Goal: Information Seeking & Learning: Learn about a topic

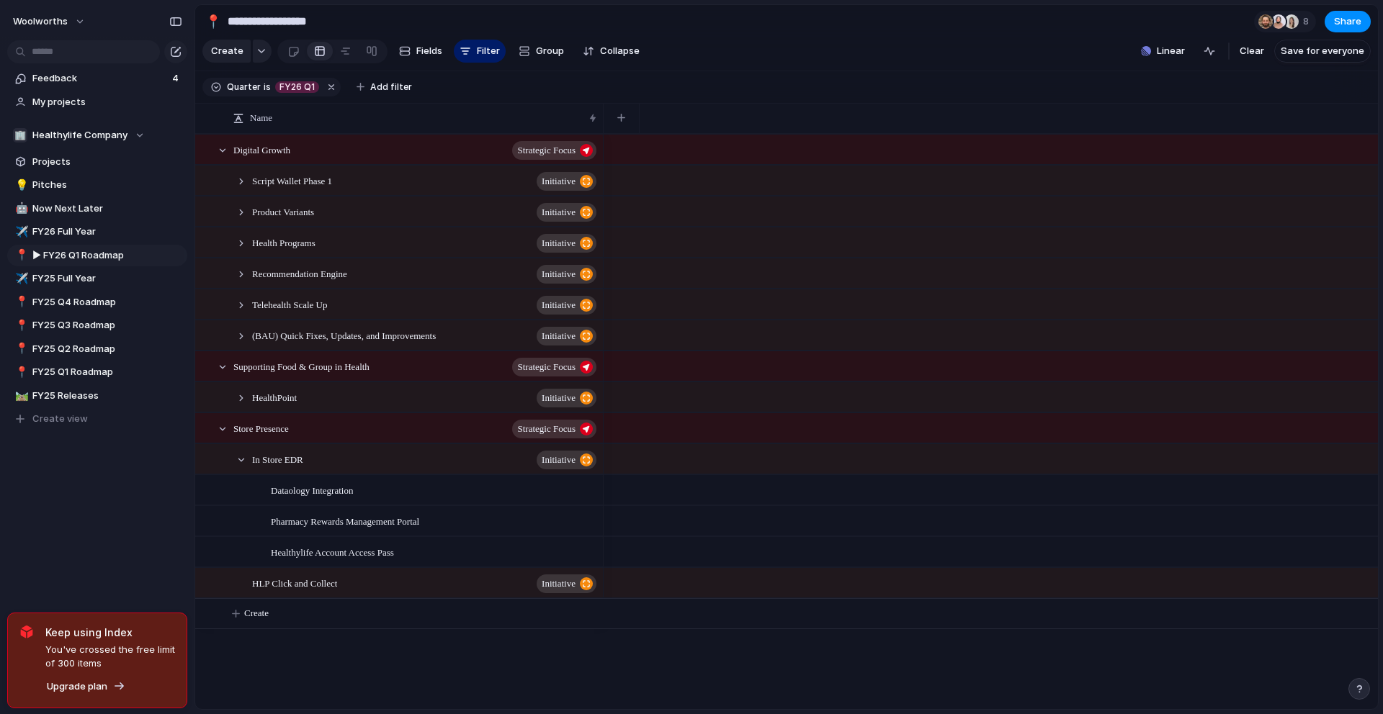
click at [66, 537] on div "Feedback 4 My projects 🏢 Healthylife Company Projects 💡 Pitches 🤖 Now Next Late…" at bounding box center [97, 273] width 194 height 547
click at [295, 282] on span "Recommendation Engine" at bounding box center [299, 273] width 95 height 17
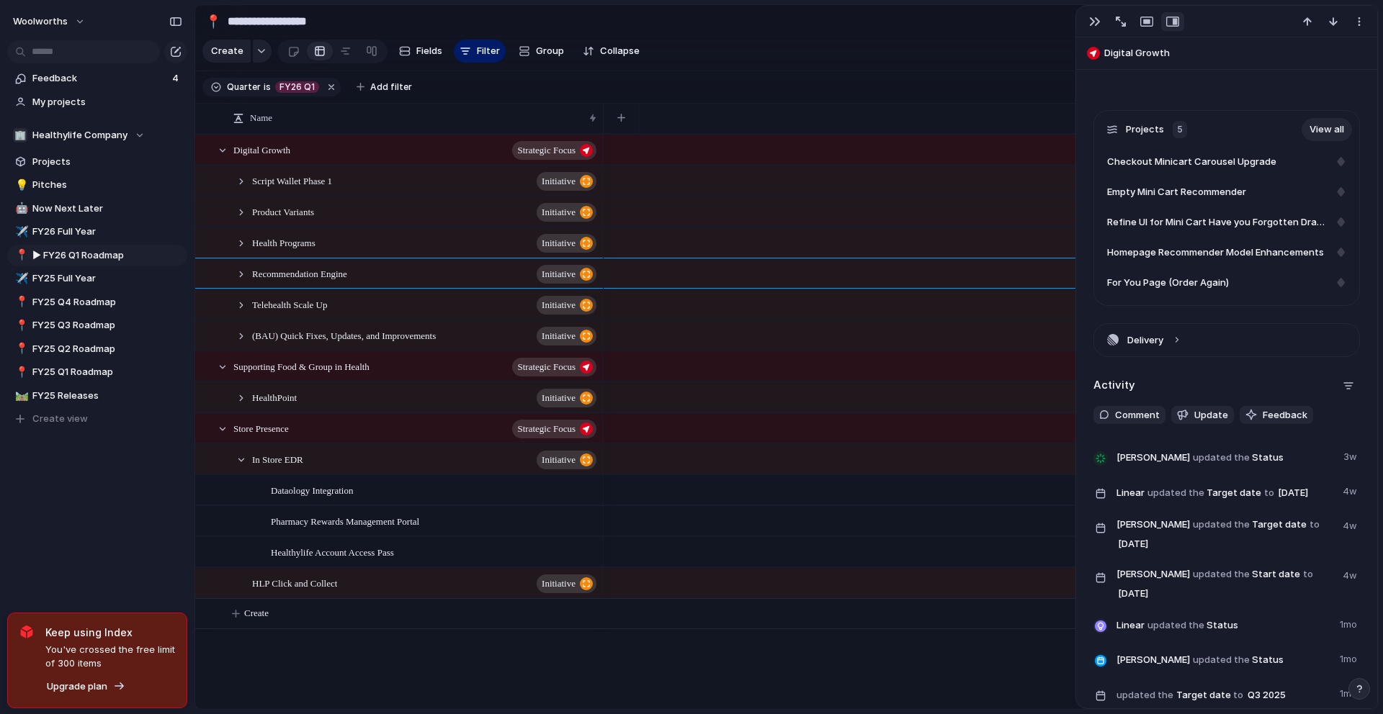
scroll to position [599, 0]
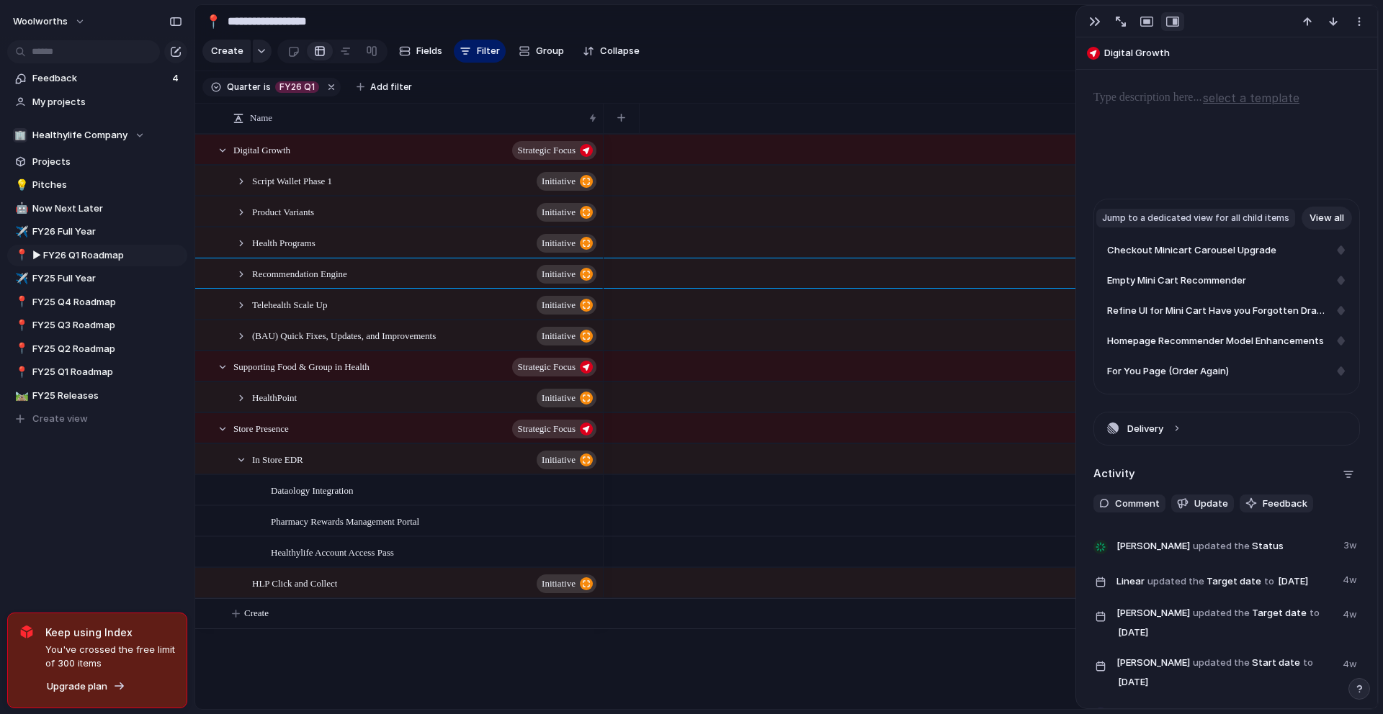
click at [1307, 220] on link "View all" at bounding box center [1326, 218] width 50 height 23
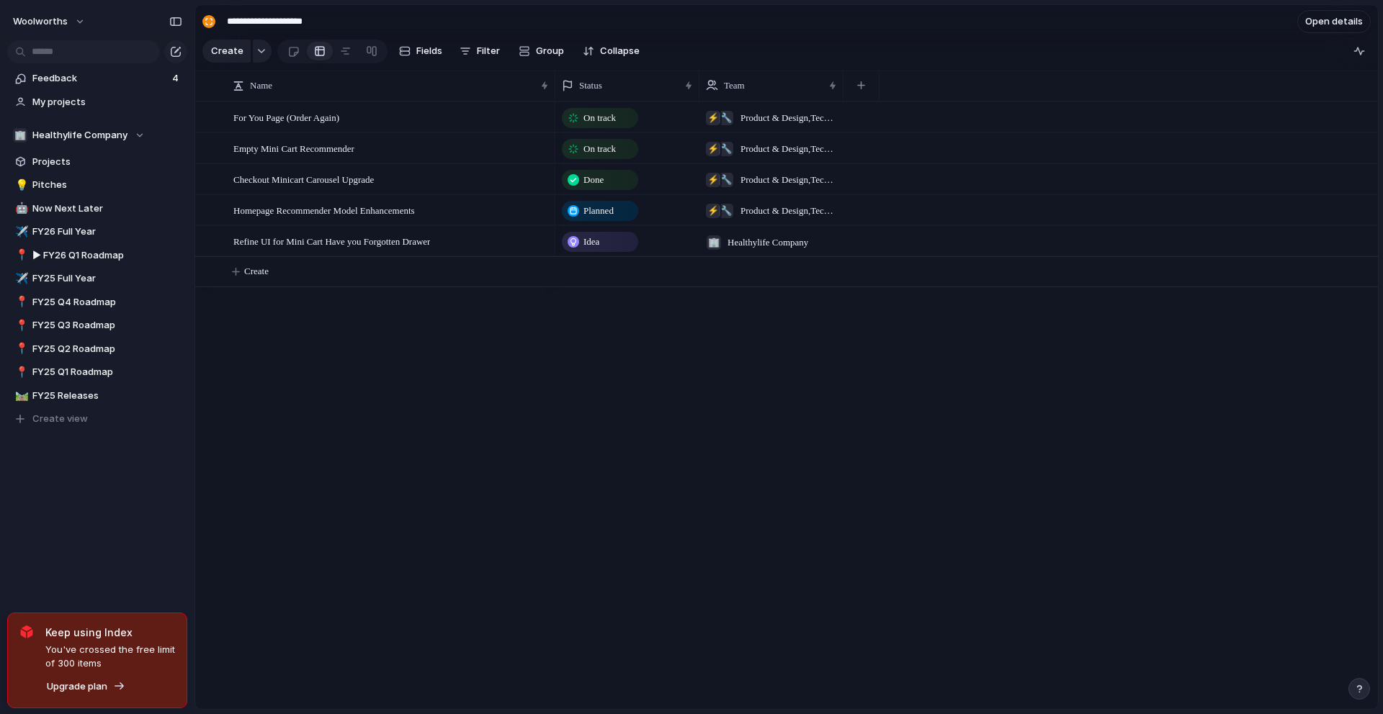
click at [799, 125] on span "Product & Design , Tech Internal" at bounding box center [788, 118] width 97 height 14
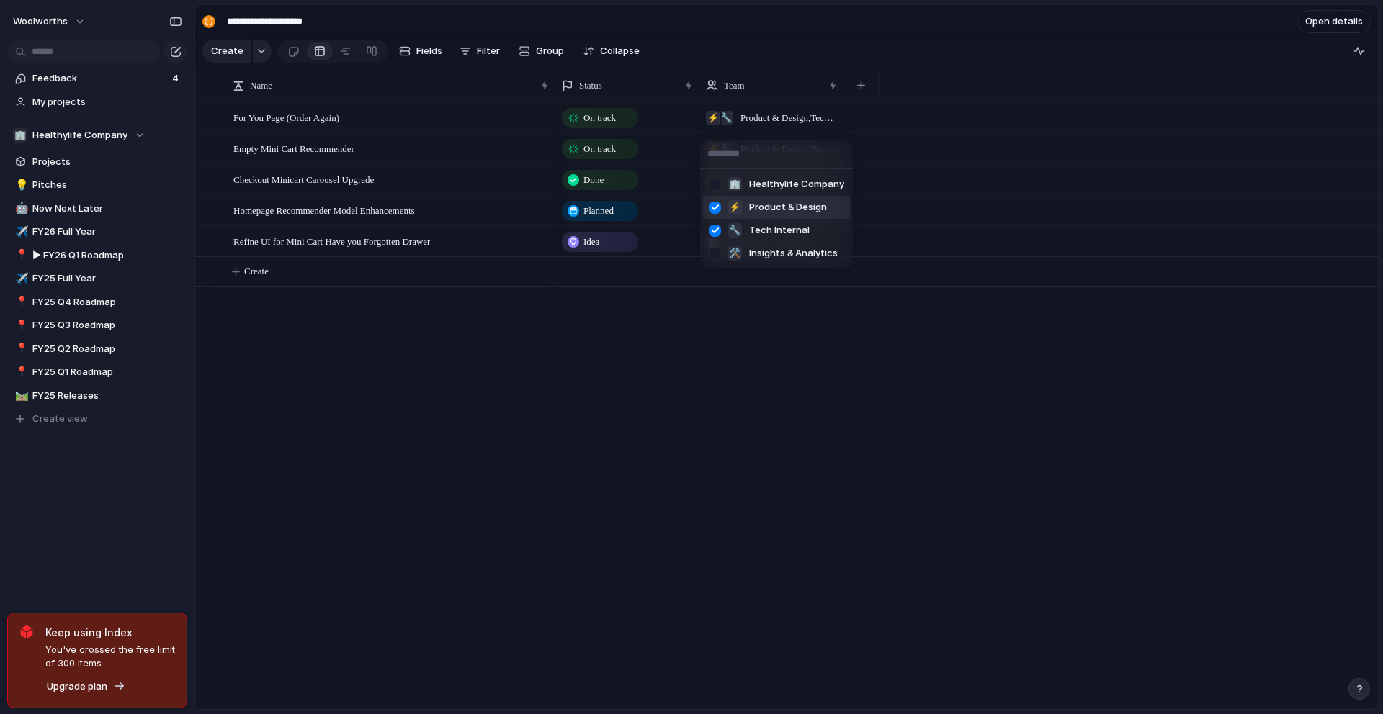
click at [799, 128] on div "🏢 Healthylife Company ⚡ Product & Design 🔧 Tech Internal 🛠️ Insights & Analytics" at bounding box center [691, 357] width 1383 height 714
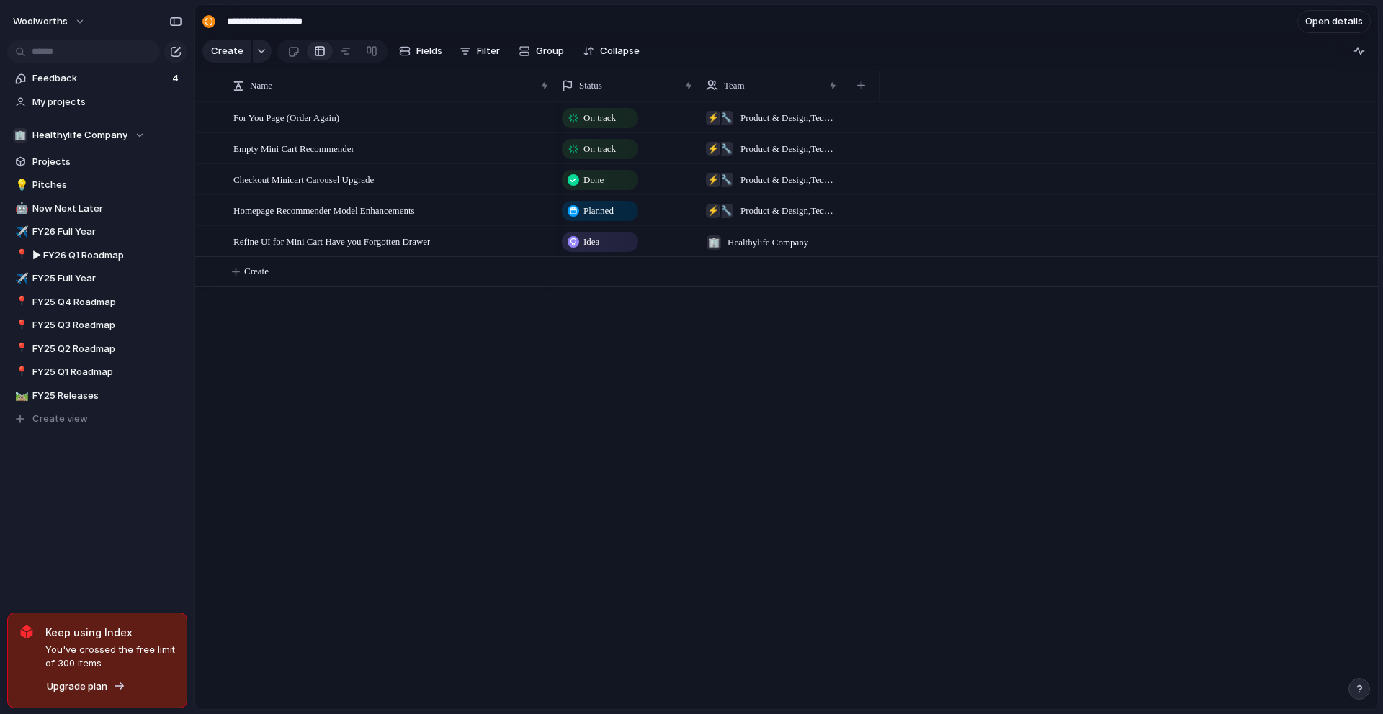
click at [794, 141] on div "🔧 ⚡ Product & Design , Tech Internal" at bounding box center [771, 146] width 143 height 24
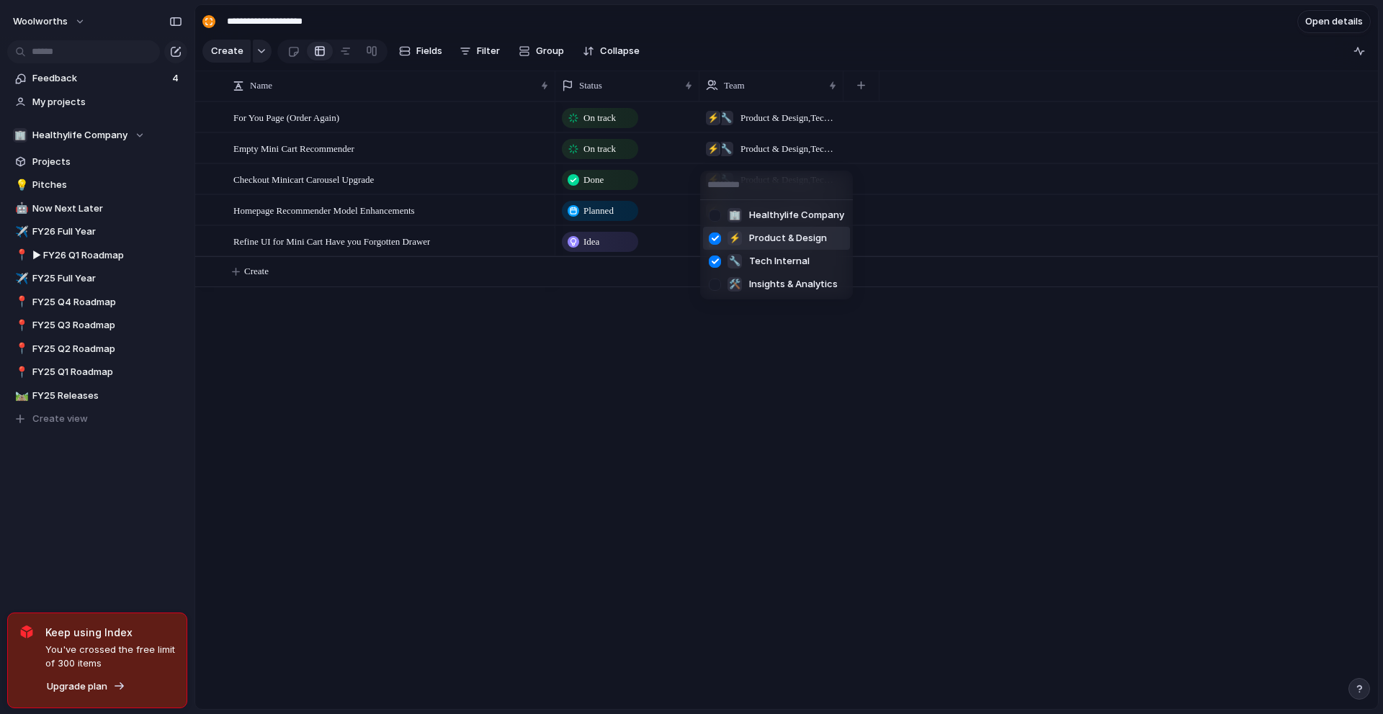
click at [791, 153] on div "🏢 Healthylife Company ⚡ Product & Design 🔧 Tech Internal 🛠️ Insights & Analytics" at bounding box center [691, 357] width 1383 height 714
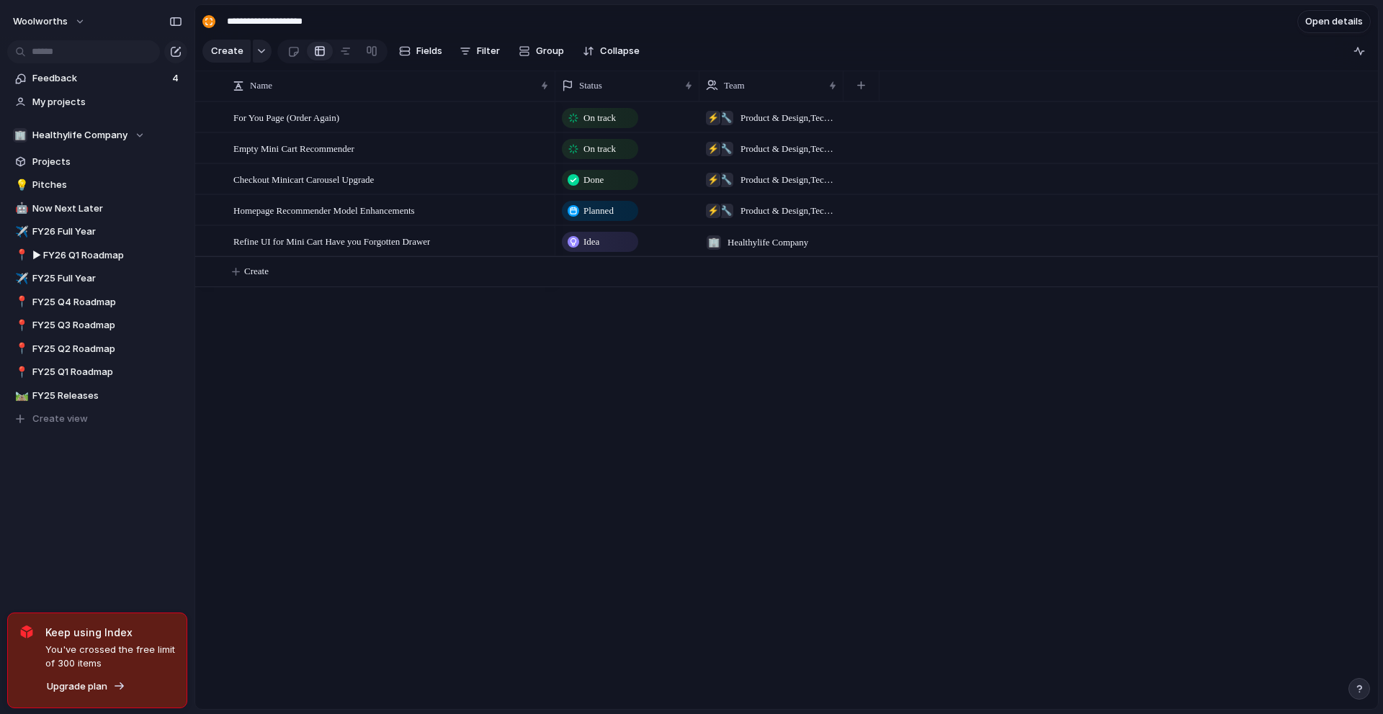
click at [762, 187] on span "Product & Design , Tech Internal" at bounding box center [788, 180] width 97 height 14
click at [214, 473] on div "🏢 Healthylife Company ⚡ Product & Design 🔧 Tech Internal 🛠️ Insights & Analytics" at bounding box center [691, 357] width 1383 height 714
click at [351, 249] on span "Refine UI for Mini Cart Have you Forgotten Drawer" at bounding box center [331, 241] width 197 height 17
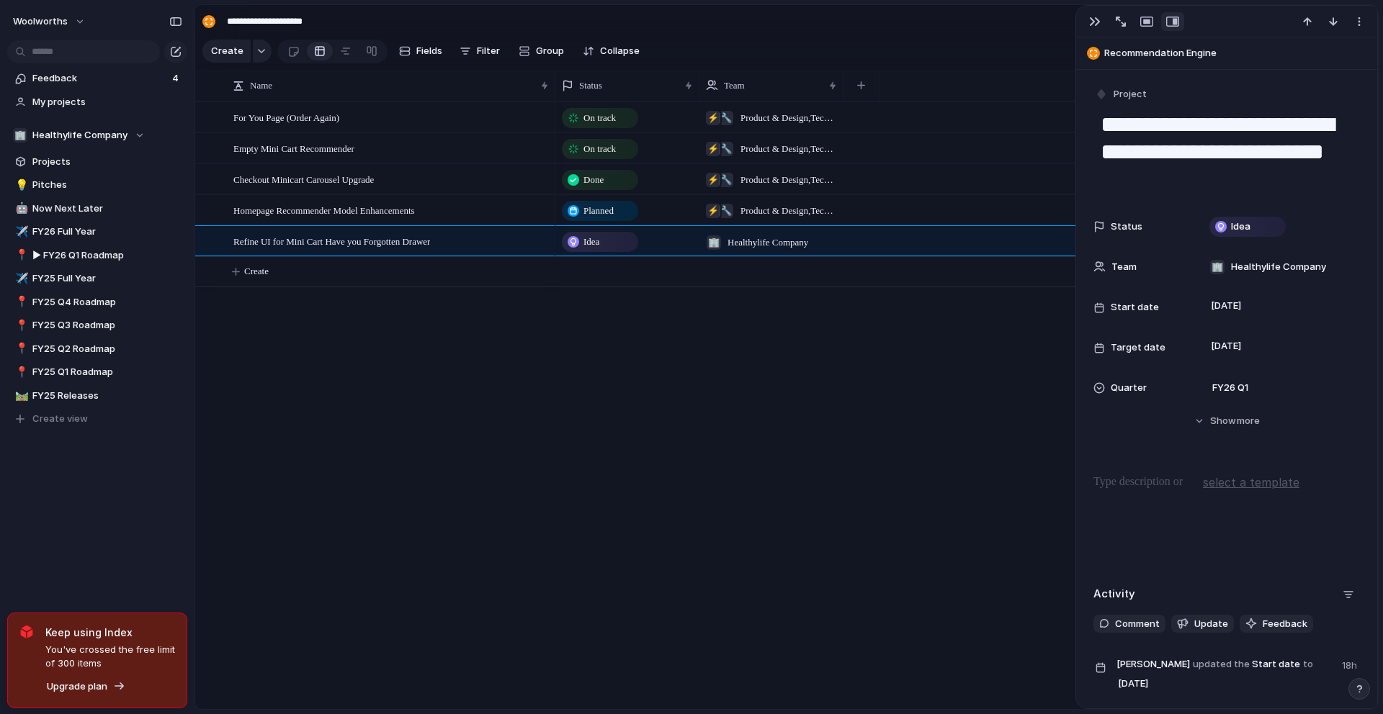
click at [765, 215] on span "Product & Design , Tech Internal" at bounding box center [788, 211] width 97 height 14
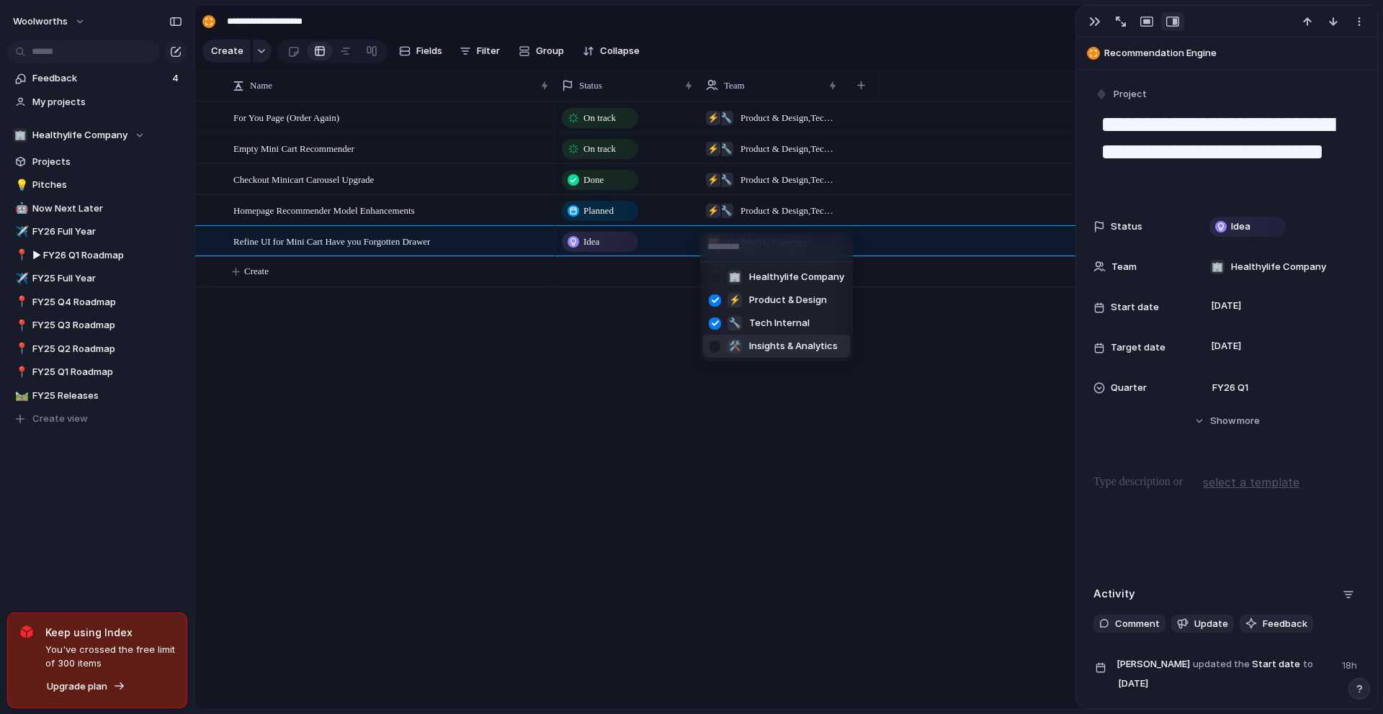
click at [384, 548] on div "🏢 Healthylife Company ⚡ Product & Design 🔧 Tech Internal 🛠️ Insights & Analytics" at bounding box center [691, 357] width 1383 height 714
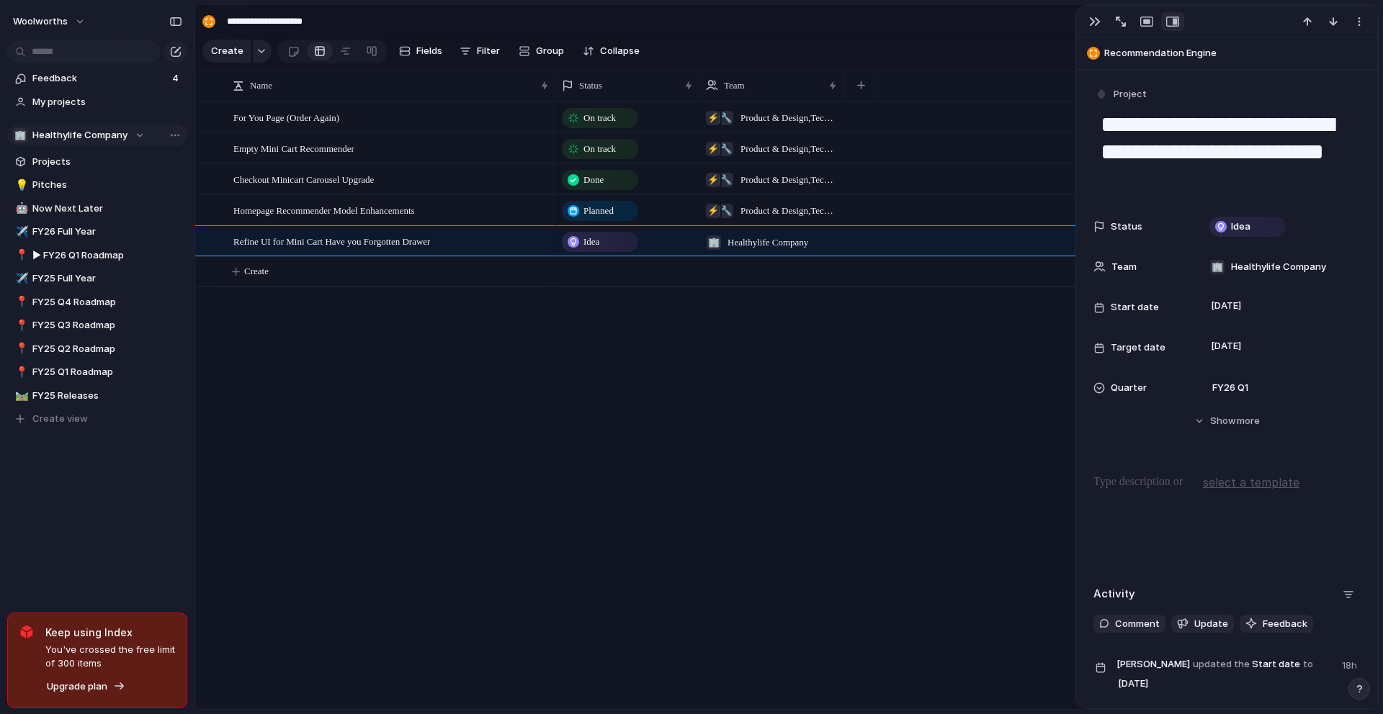
click at [45, 131] on span "Healthylife Company" at bounding box center [79, 135] width 95 height 14
click at [83, 186] on span "Healthylife Company" at bounding box center [92, 193] width 95 height 14
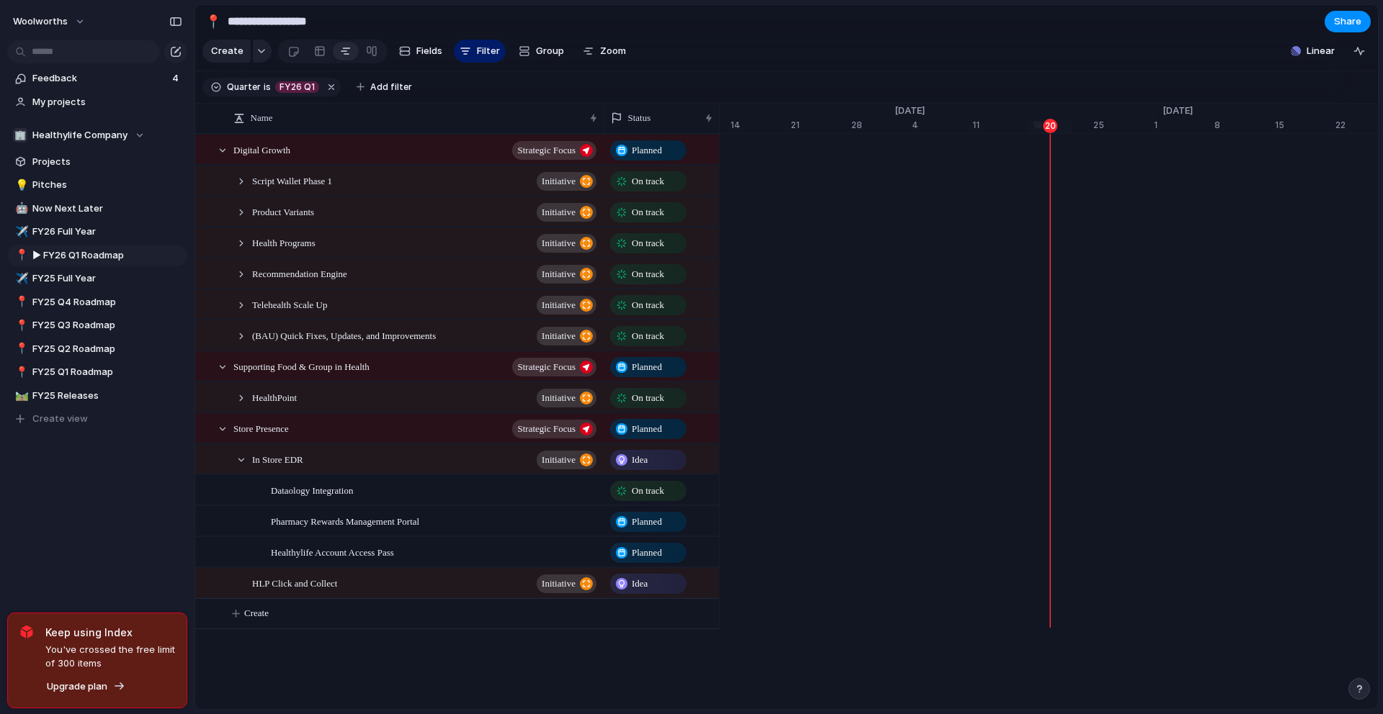
scroll to position [0, 9306]
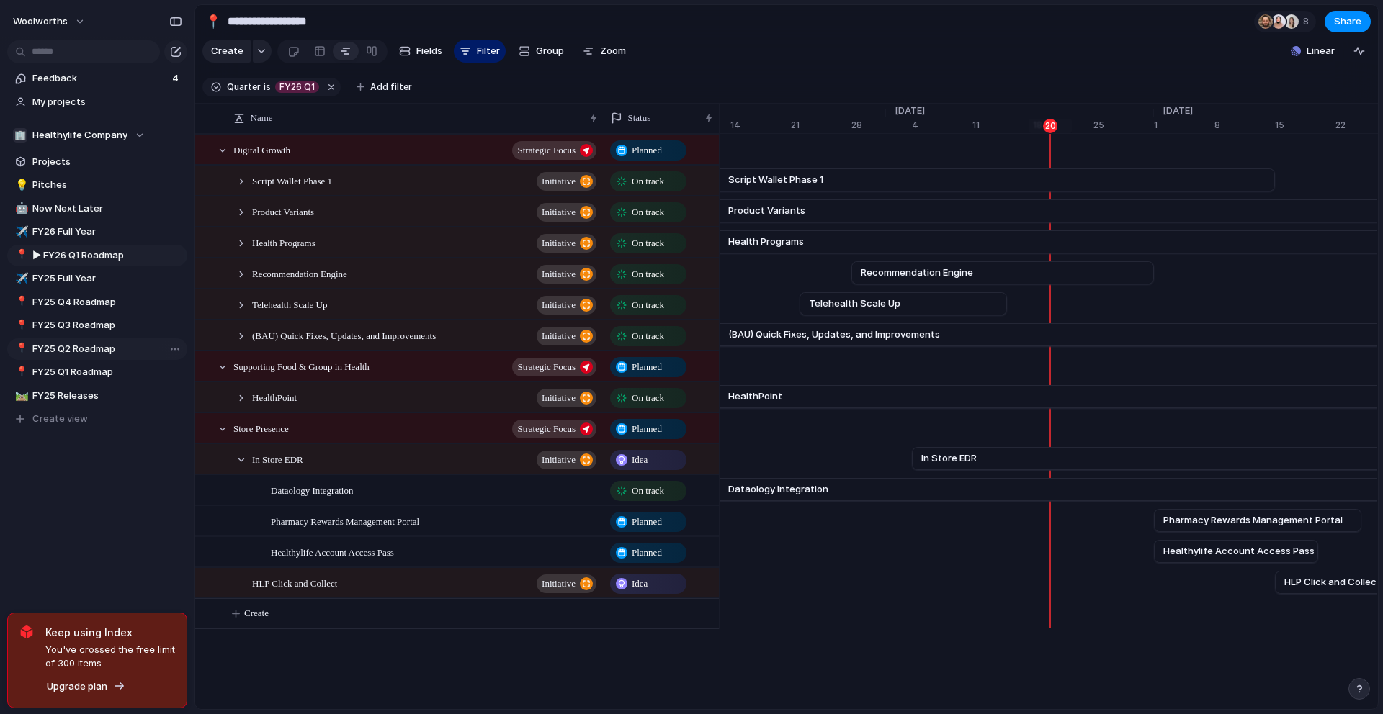
click at [99, 346] on span "FY25 Q2 Roadmap" at bounding box center [107, 349] width 150 height 14
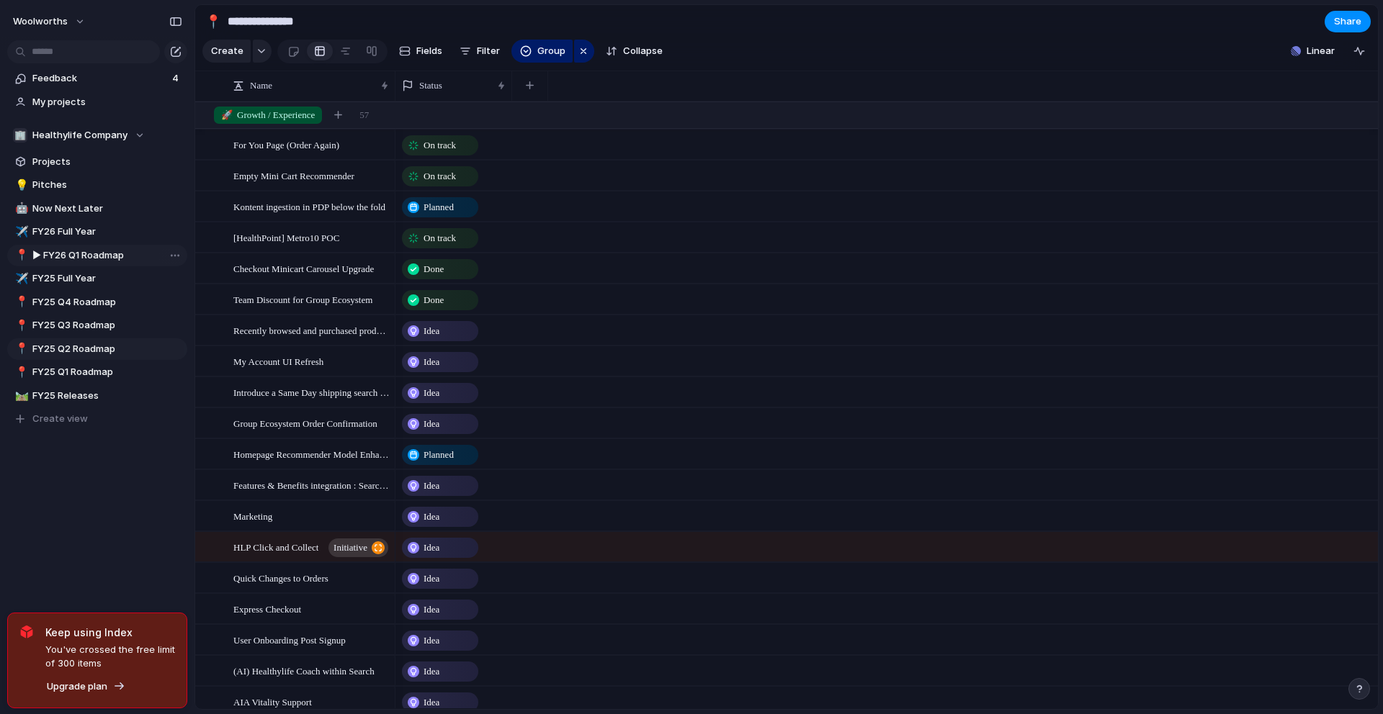
click at [112, 261] on span "▶︎ FY26 Q1 Roadmap" at bounding box center [107, 255] width 150 height 14
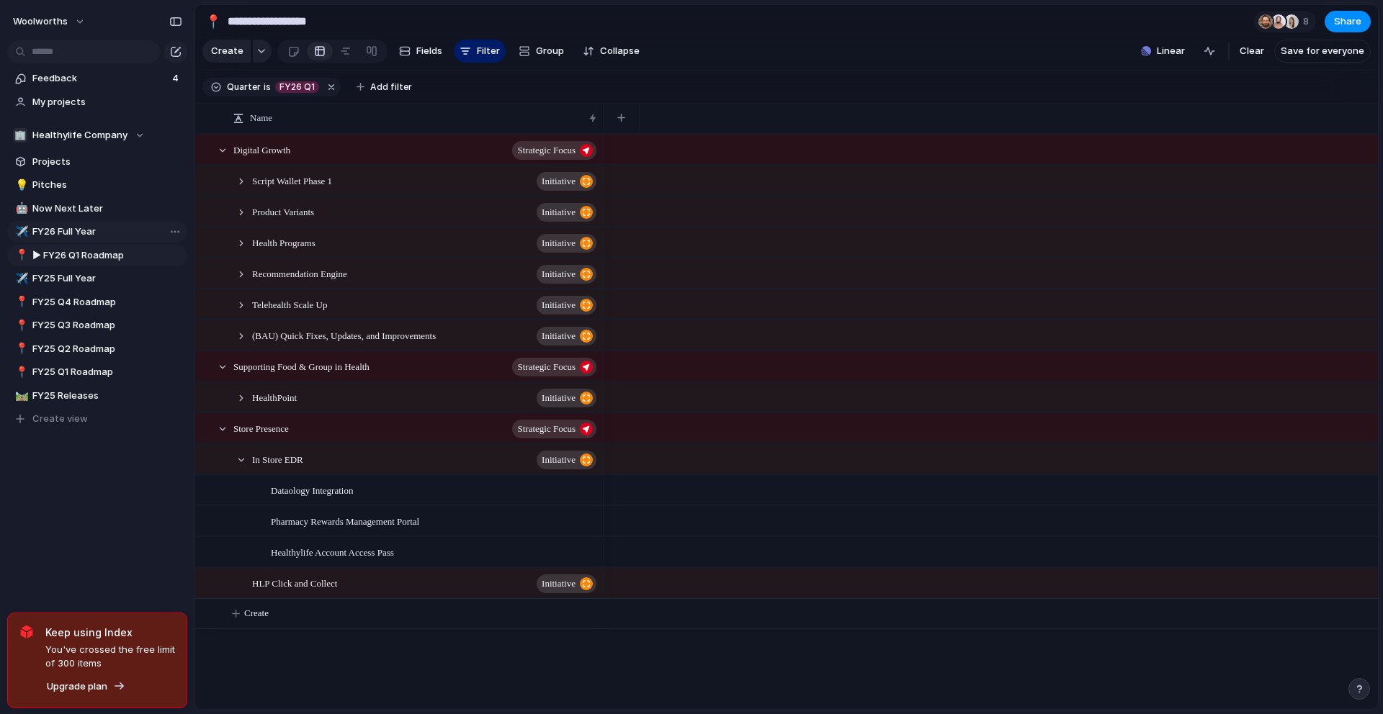
click at [58, 236] on span "FY26 Full Year" at bounding box center [107, 232] width 150 height 14
type input "**********"
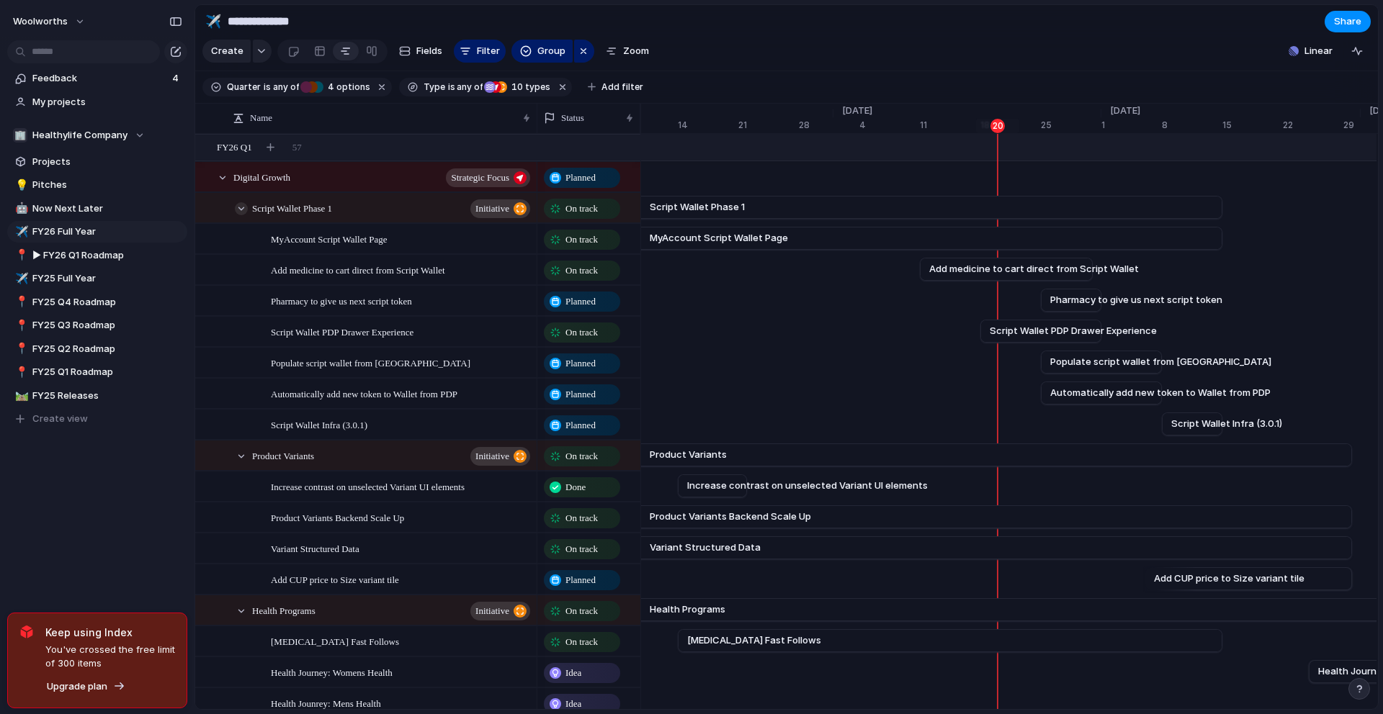
click at [241, 215] on div at bounding box center [241, 208] width 13 height 13
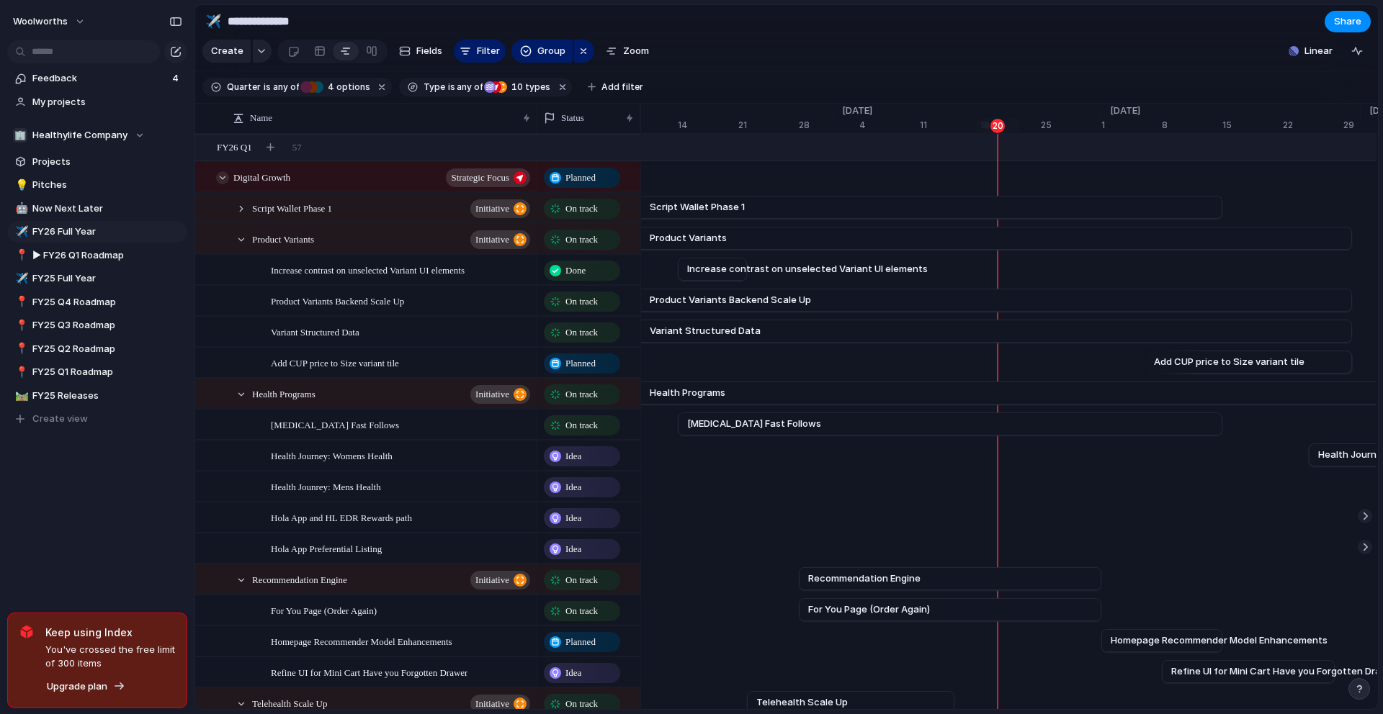
click at [220, 184] on div at bounding box center [222, 177] width 13 height 13
